Goal: Task Accomplishment & Management: Manage account settings

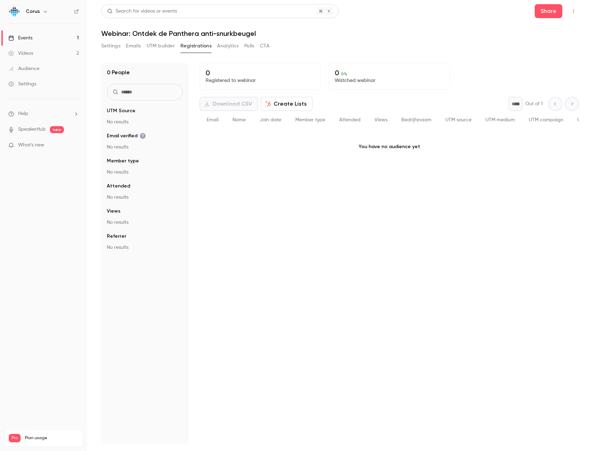
click at [38, 51] on link "Videos 2" at bounding box center [43, 53] width 87 height 15
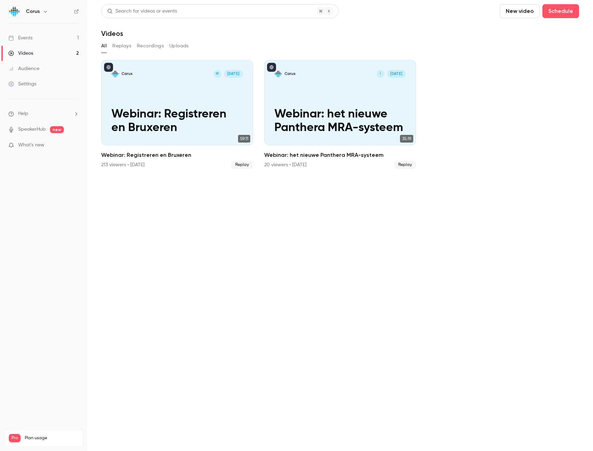
click at [50, 35] on link "Events 1" at bounding box center [43, 37] width 87 height 15
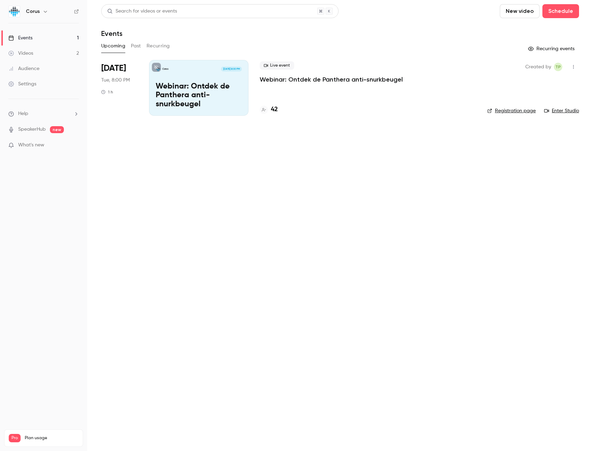
click at [300, 79] on p "Webinar: Ontdek de Panthera anti-snurkbeugel" at bounding box center [331, 79] width 143 height 8
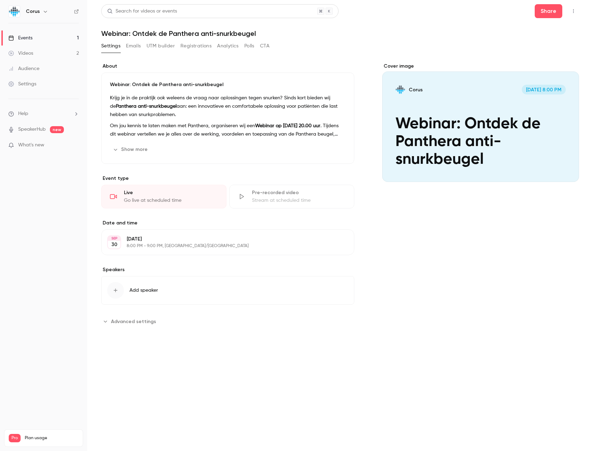
click at [198, 50] on button "Registrations" at bounding box center [195, 45] width 31 height 11
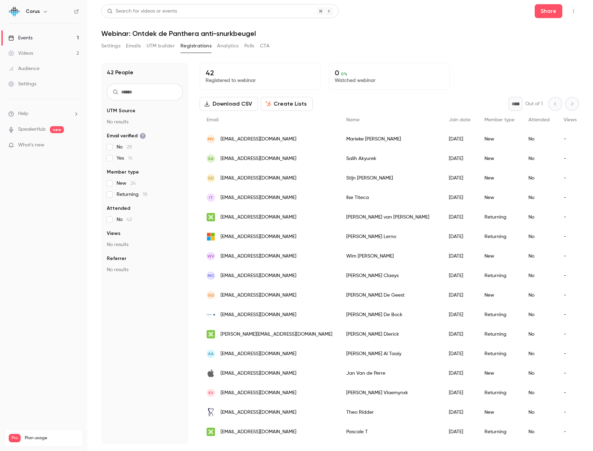
click at [58, 39] on link "Events 1" at bounding box center [43, 37] width 87 height 15
